Goal: Use online tool/utility: Utilize a website feature to perform a specific function

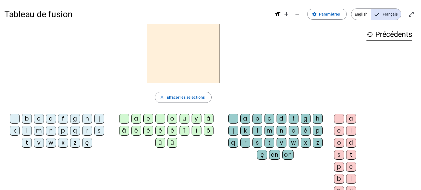
click at [267, 131] on div "m" at bounding box center [269, 131] width 10 height 10
click at [134, 120] on div "a" at bounding box center [136, 119] width 10 height 10
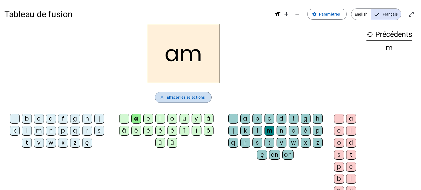
click at [158, 100] on span "button" at bounding box center [183, 97] width 56 height 13
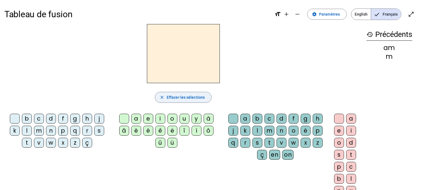
click at [158, 100] on span "button" at bounding box center [183, 97] width 56 height 13
click at [137, 120] on div "a" at bounding box center [136, 119] width 10 height 10
click at [265, 131] on div "m" at bounding box center [269, 131] width 10 height 10
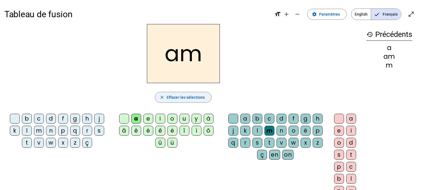
click at [167, 99] on span "Effacer les sélections" at bounding box center [186, 97] width 38 height 7
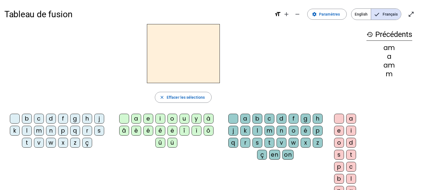
click at [267, 132] on div "m" at bounding box center [269, 131] width 10 height 10
click at [135, 119] on div "a" at bounding box center [136, 119] width 10 height 10
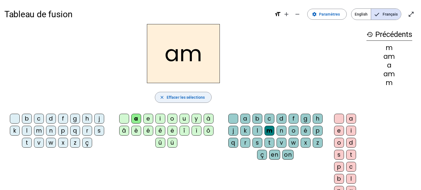
click at [200, 96] on span "Effacer les sélections" at bounding box center [186, 97] width 38 height 7
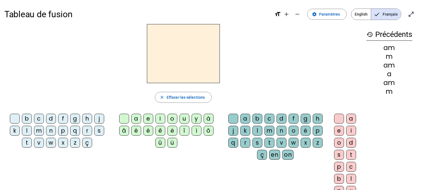
click at [267, 130] on div "m" at bounding box center [269, 131] width 10 height 10
click at [353, 115] on div "a" at bounding box center [351, 119] width 10 height 10
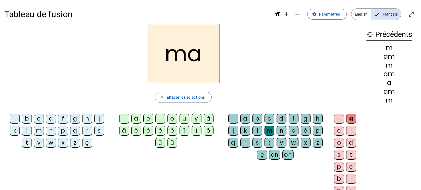
click at [370, 36] on mat-icon "history" at bounding box center [369, 34] width 7 height 7
click at [368, 34] on mat-icon "history" at bounding box center [369, 34] width 7 height 7
drag, startPoint x: 392, startPoint y: 99, endPoint x: 382, endPoint y: 48, distance: 52.8
click at [382, 48] on div "m am m am a am m" at bounding box center [389, 74] width 46 height 59
click at [177, 95] on span "Effacer les sélections" at bounding box center [186, 97] width 38 height 7
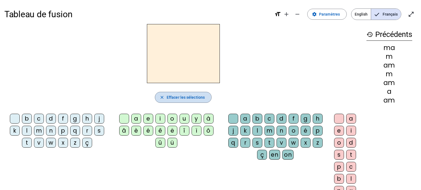
click at [176, 98] on span "Effacer les sélections" at bounding box center [186, 97] width 38 height 7
click at [162, 98] on mat-icon "close" at bounding box center [161, 97] width 5 height 5
